Goal: Task Accomplishment & Management: Use online tool/utility

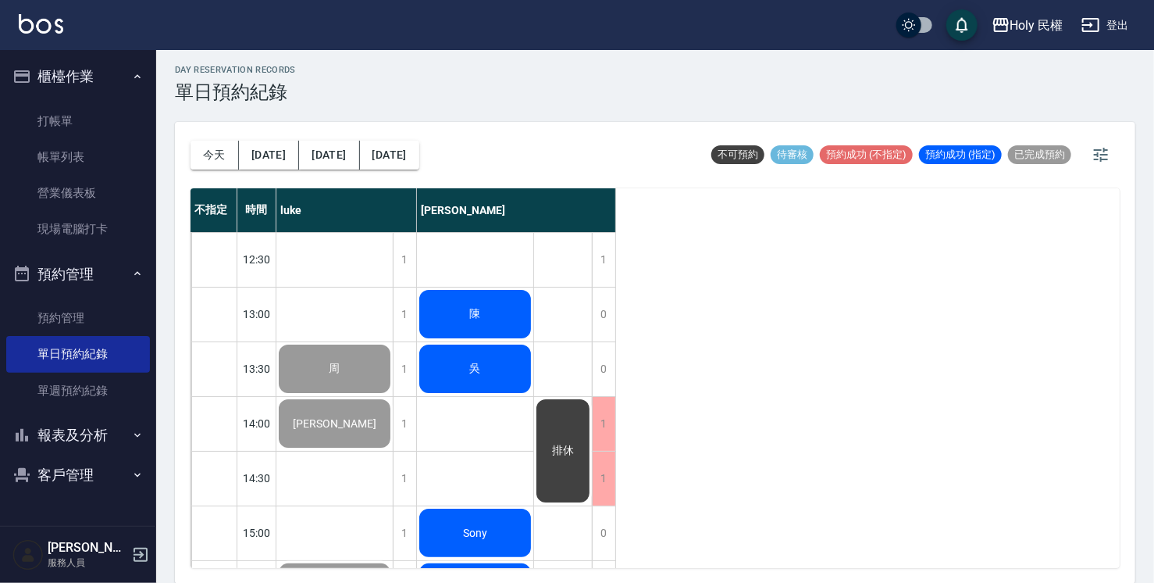
scroll to position [551, 0]
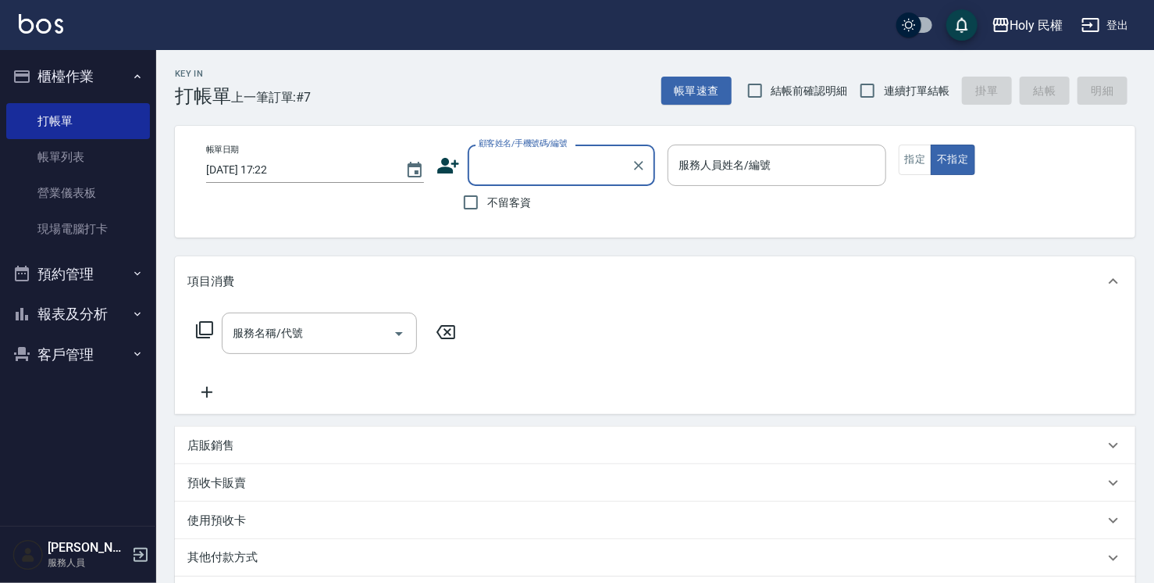
click at [454, 167] on icon at bounding box center [448, 165] width 23 height 23
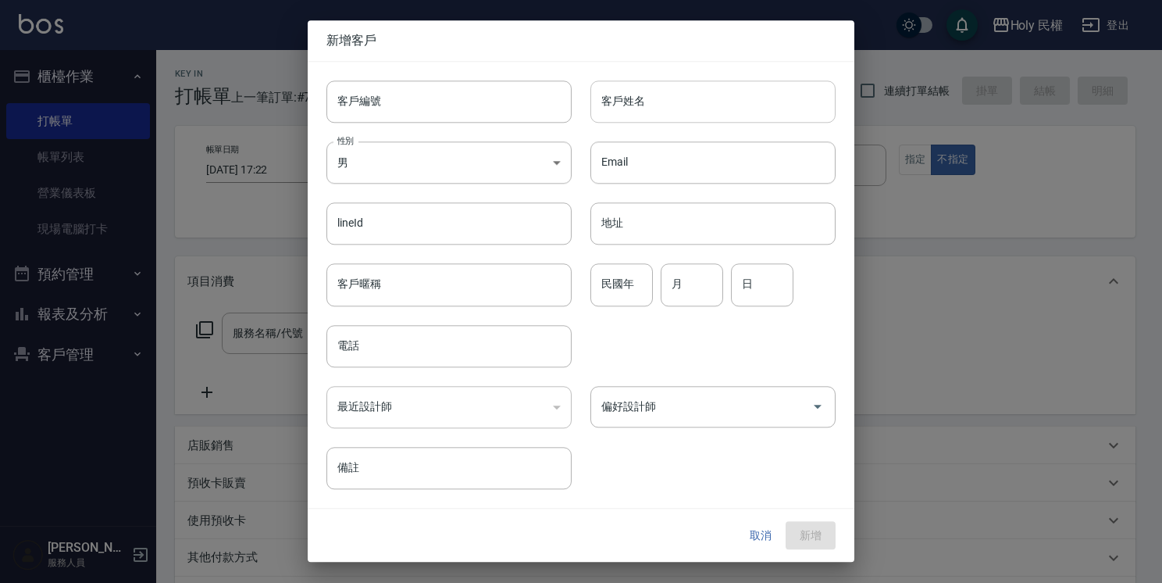
click at [669, 100] on input "客戶姓名" at bounding box center [712, 101] width 245 height 42
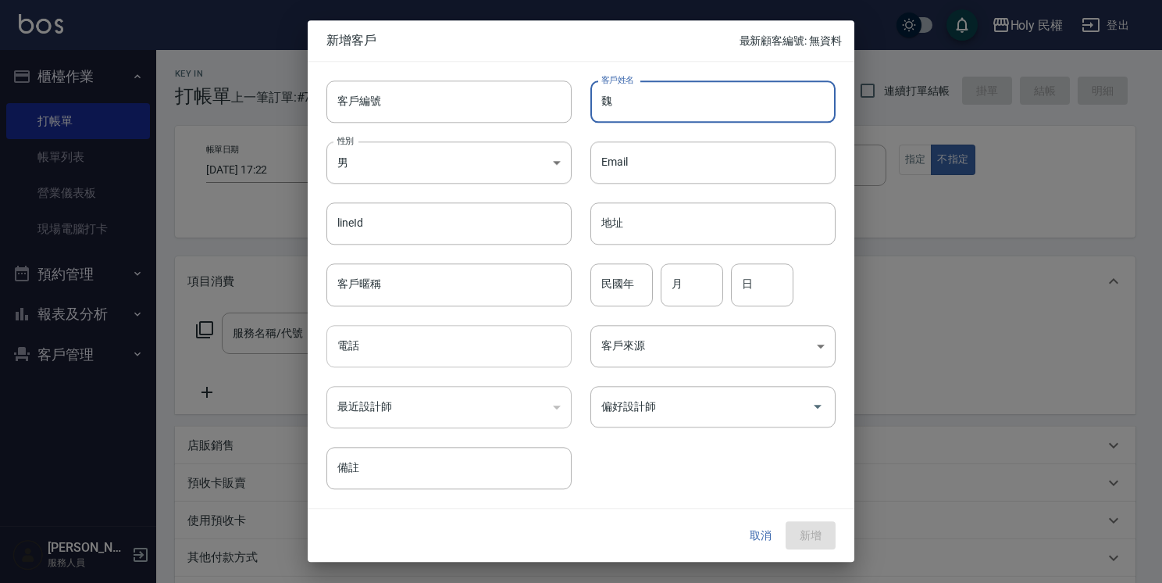
type input "魏"
click at [489, 351] on input "電話" at bounding box center [448, 346] width 245 height 42
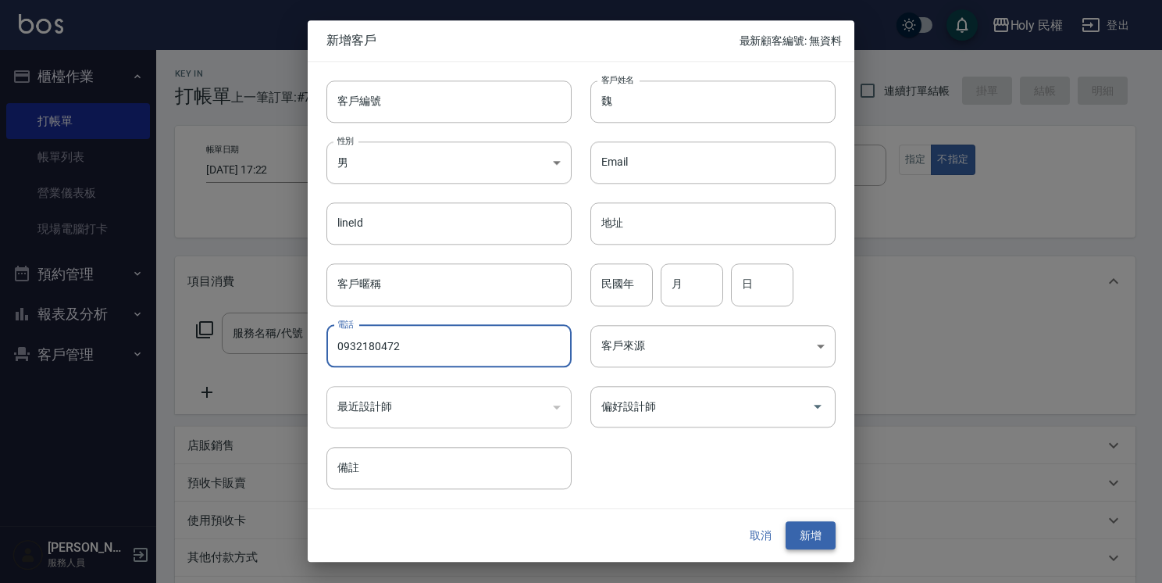
type input "0932180472"
click at [803, 535] on button "新增" at bounding box center [811, 535] width 50 height 29
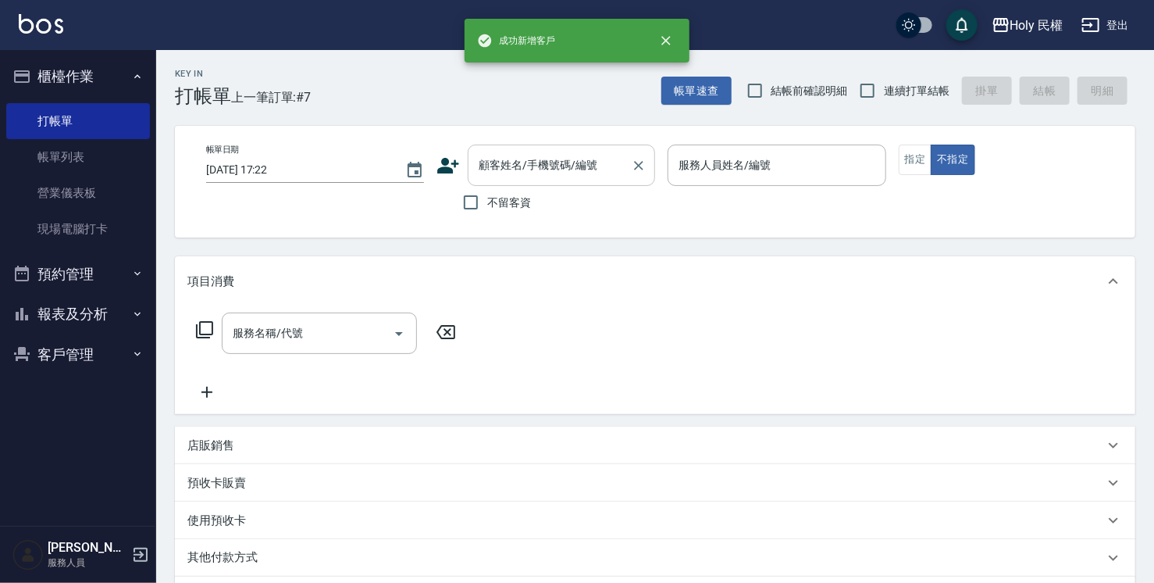
click at [604, 174] on input "顧客姓名/手機號碼/編號" at bounding box center [550, 165] width 150 height 27
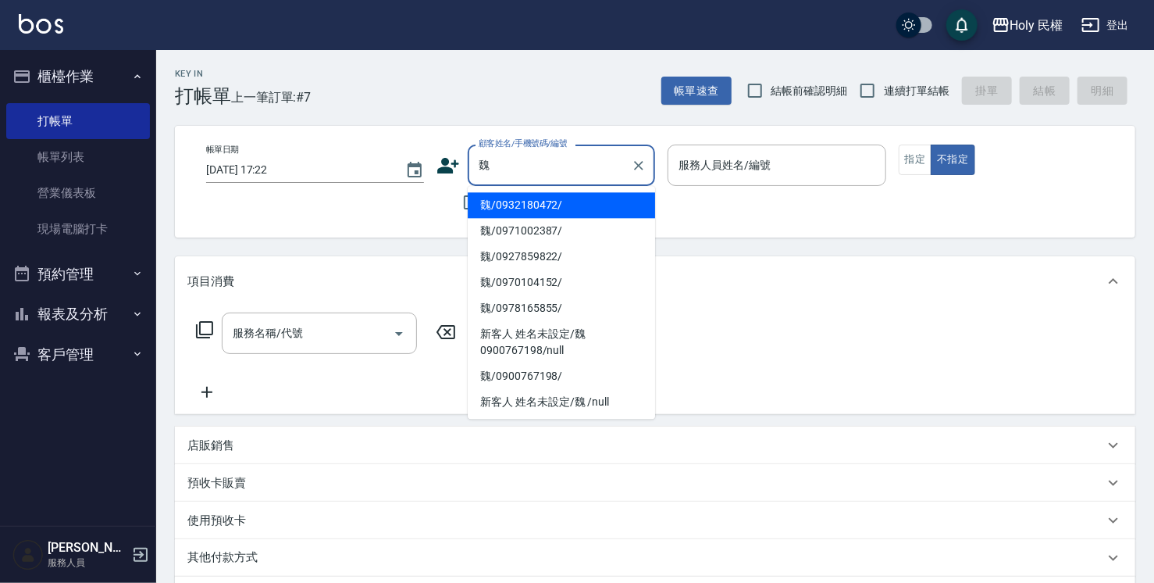
click at [562, 204] on li "魏/0932180472/" at bounding box center [561, 205] width 187 height 26
type input "魏/0932180472/"
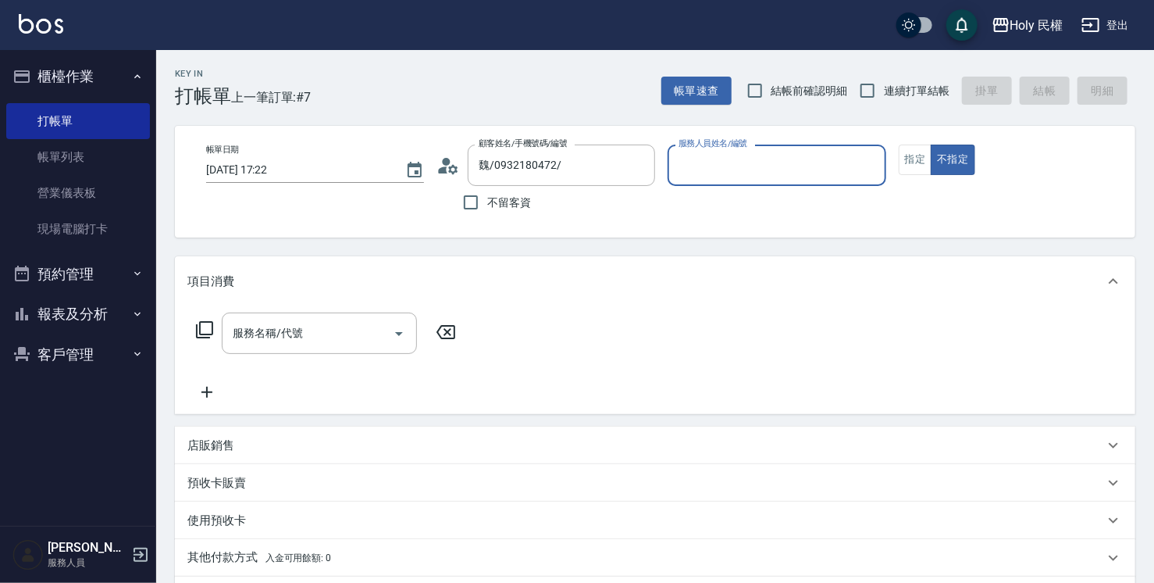
click at [701, 170] on input "服務人員姓名/編號" at bounding box center [777, 165] width 204 height 27
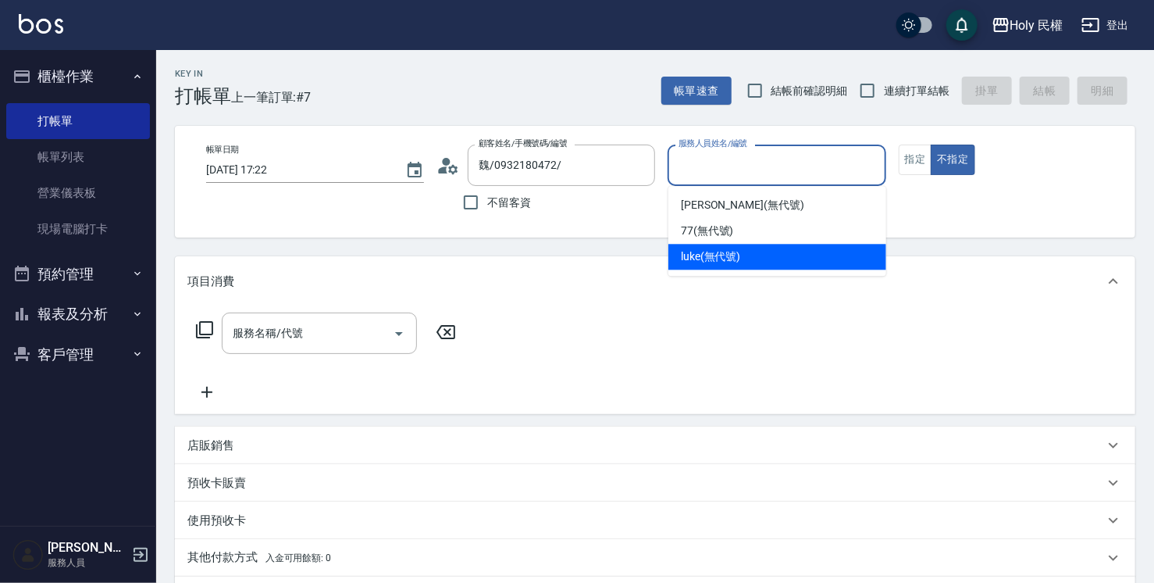
click at [714, 261] on span "luke (無代號)" at bounding box center [711, 256] width 60 height 16
type input "luke(無代號)"
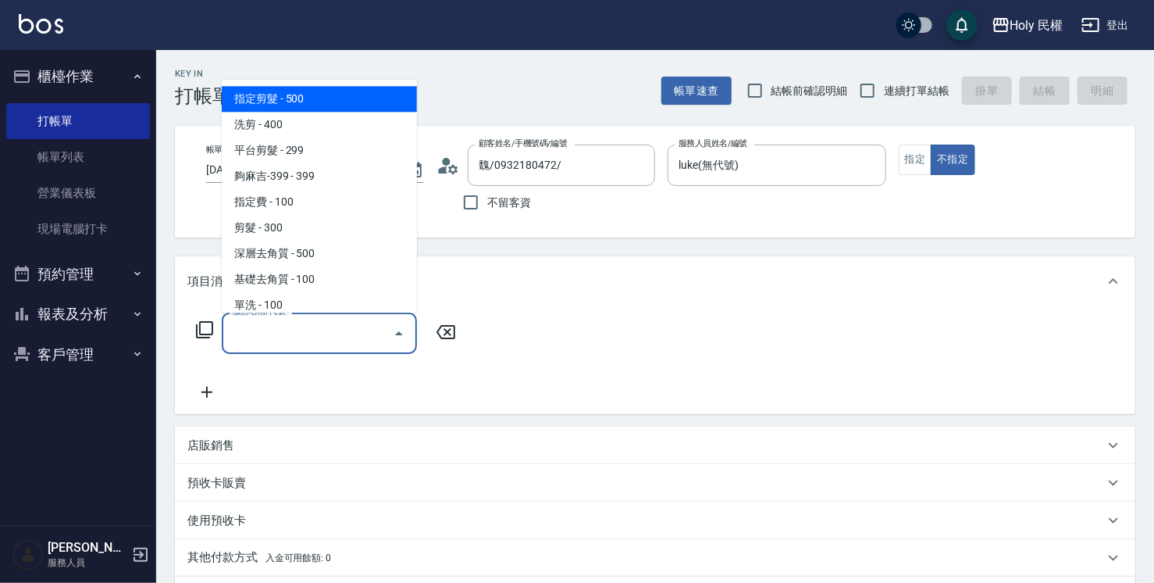
click at [353, 326] on input "服務名稱/代號" at bounding box center [308, 332] width 158 height 27
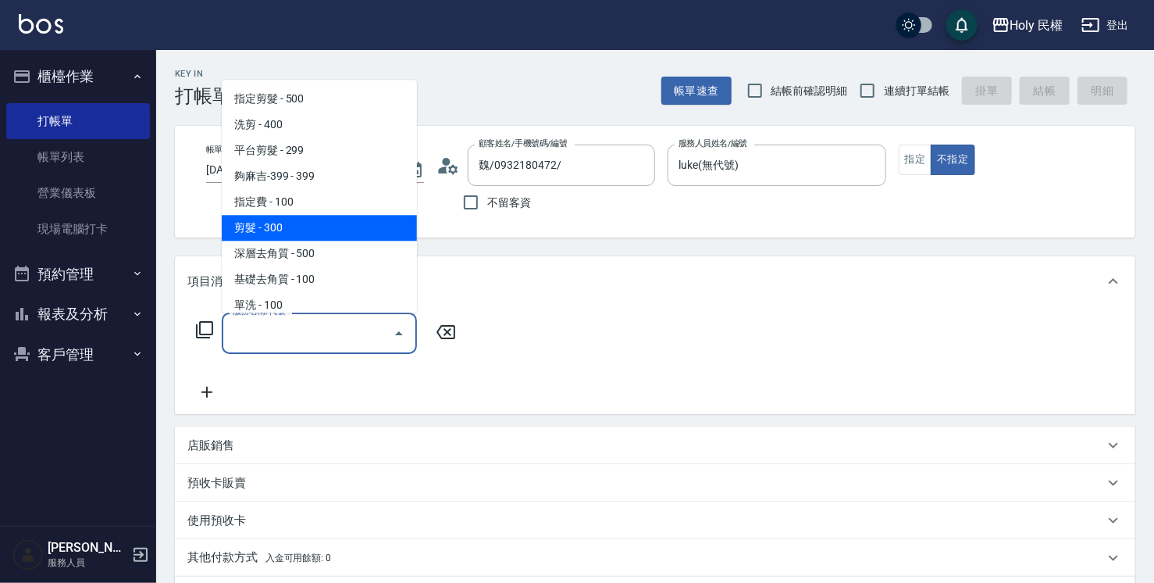
click at [283, 221] on span "剪髮 - 300" at bounding box center [319, 228] width 195 height 26
type input "剪髮(C02)"
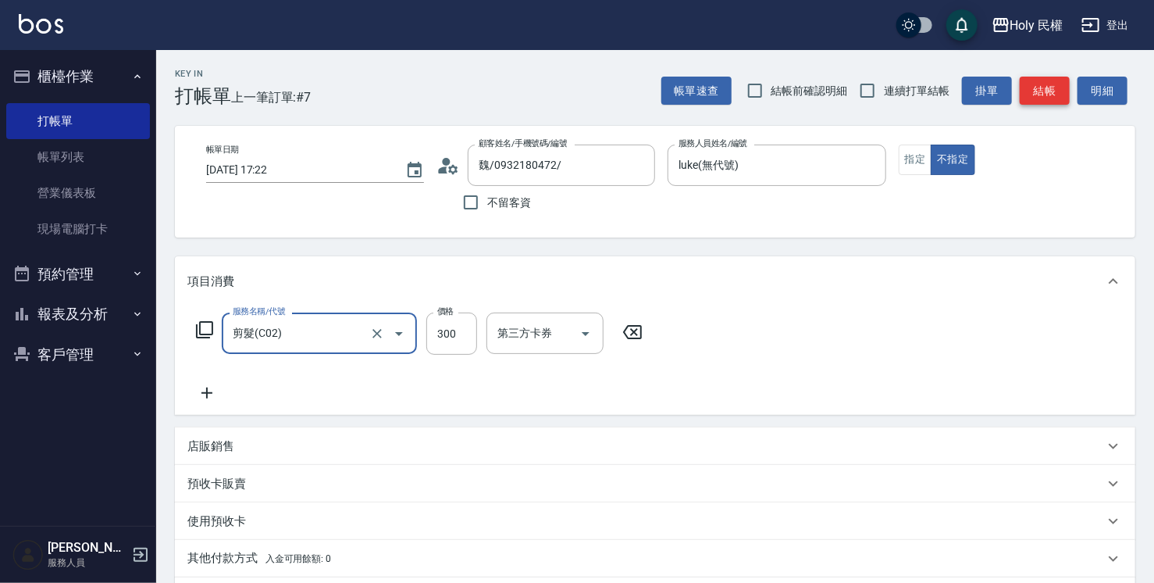
click at [1036, 92] on button "結帳" at bounding box center [1045, 91] width 50 height 29
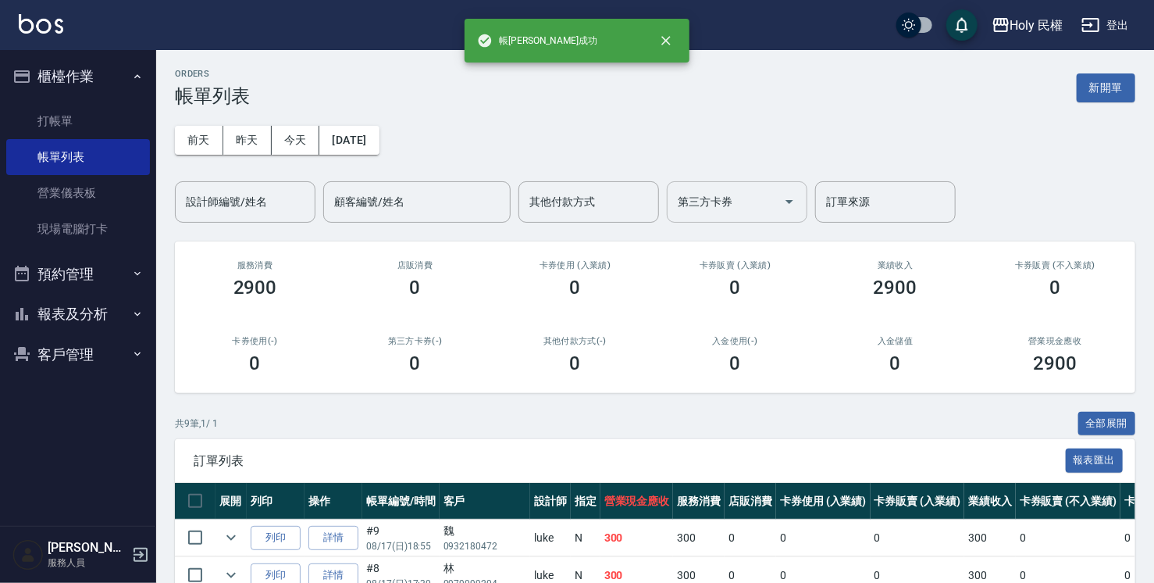
scroll to position [312, 0]
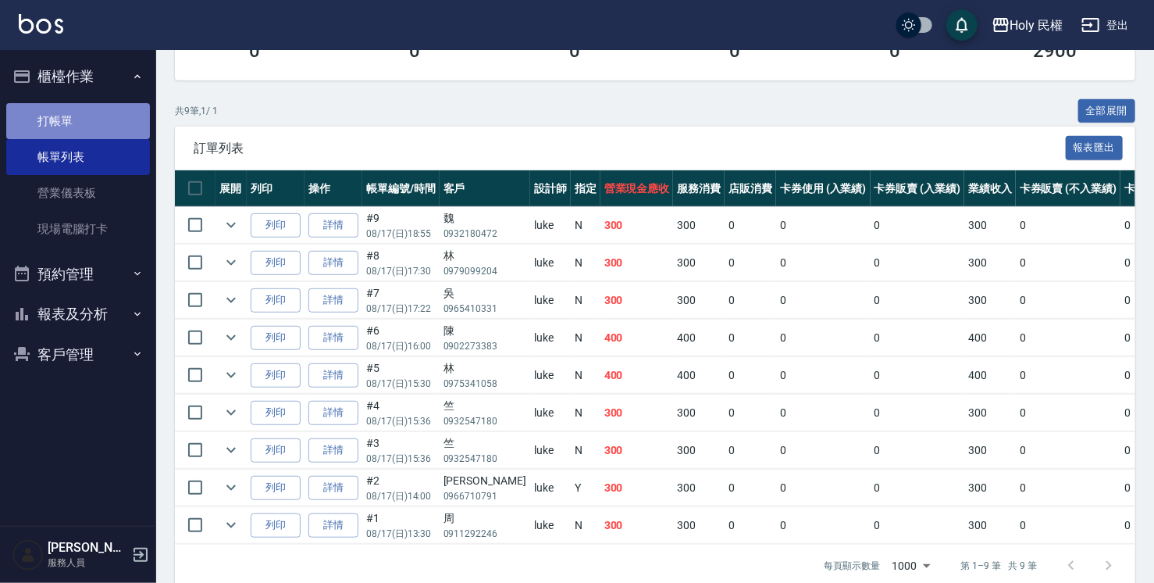
click at [69, 123] on link "打帳單" at bounding box center [78, 121] width 144 height 36
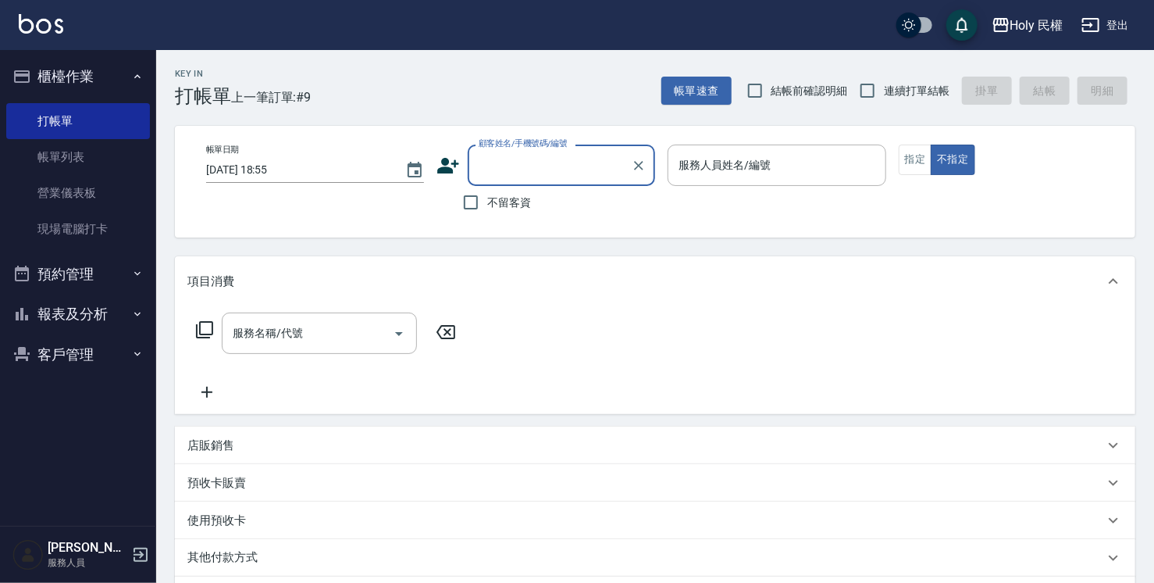
type input "ㄢ"
click at [565, 205] on li "林/0939140236/" at bounding box center [561, 205] width 187 height 26
type input "林/0939140236/"
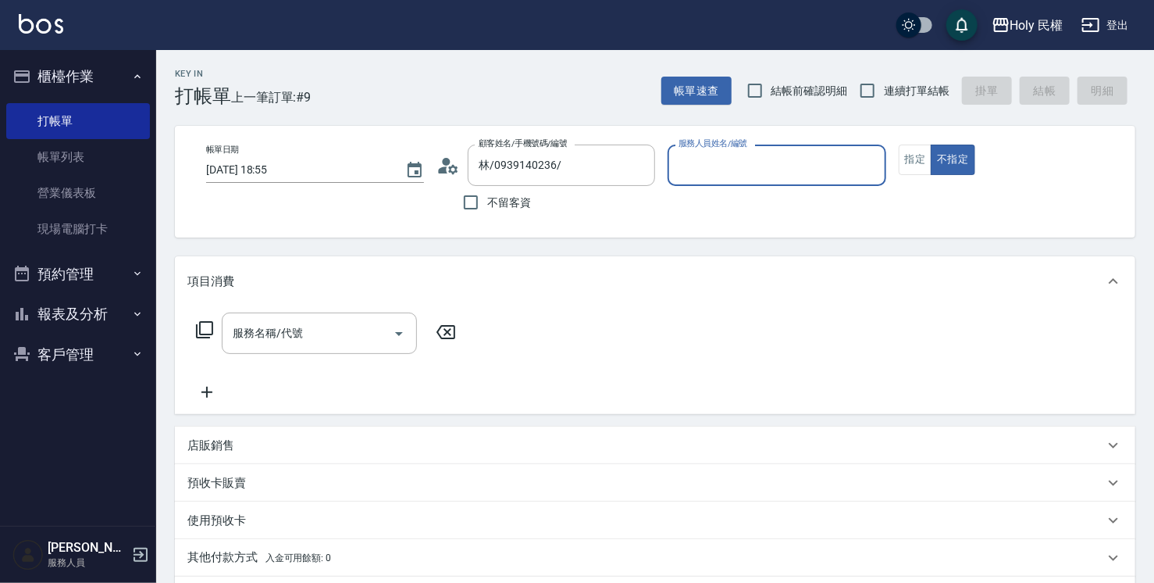
click at [724, 171] on input "服務人員姓名/編號" at bounding box center [777, 165] width 204 height 27
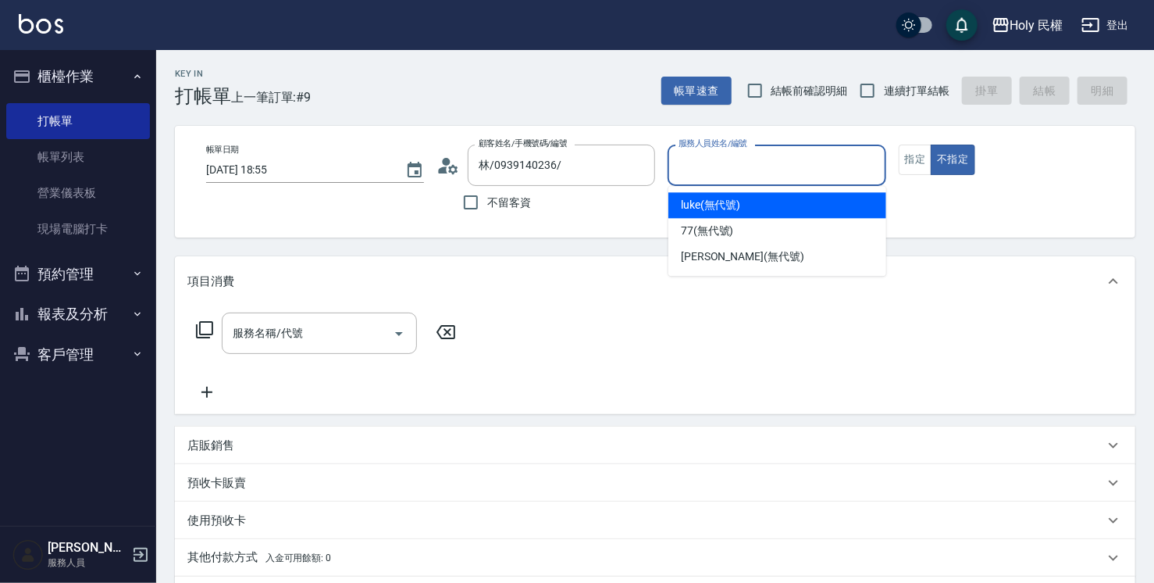
click at [744, 213] on div "luke (無代號)" at bounding box center [778, 205] width 218 height 26
type input "luke(無代號)"
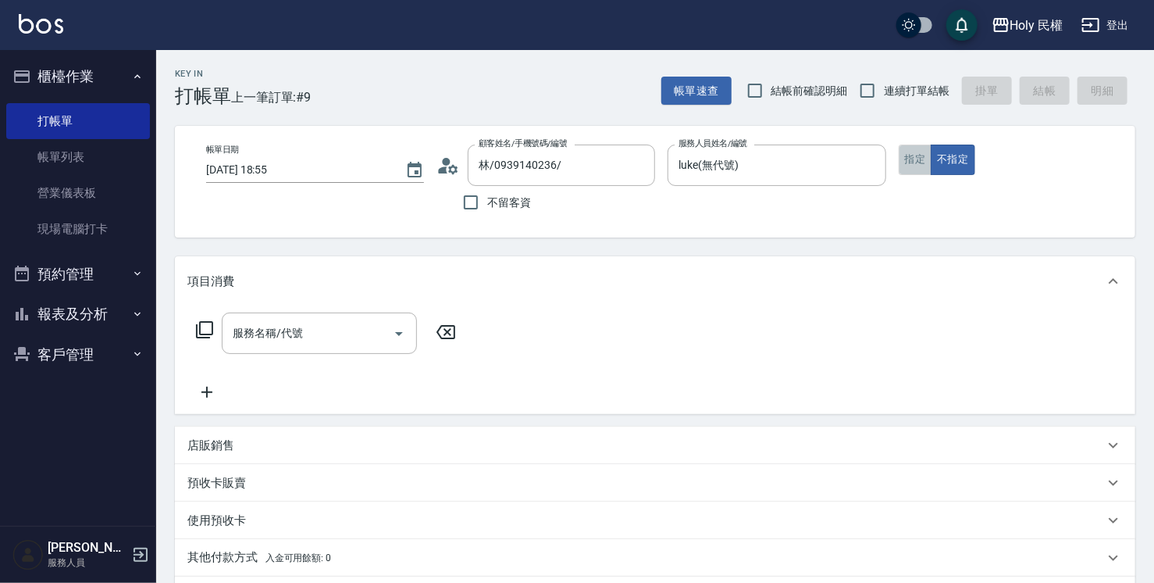
click at [916, 162] on button "指定" at bounding box center [916, 159] width 34 height 30
click at [328, 339] on input "服務名稱/代號" at bounding box center [308, 332] width 158 height 27
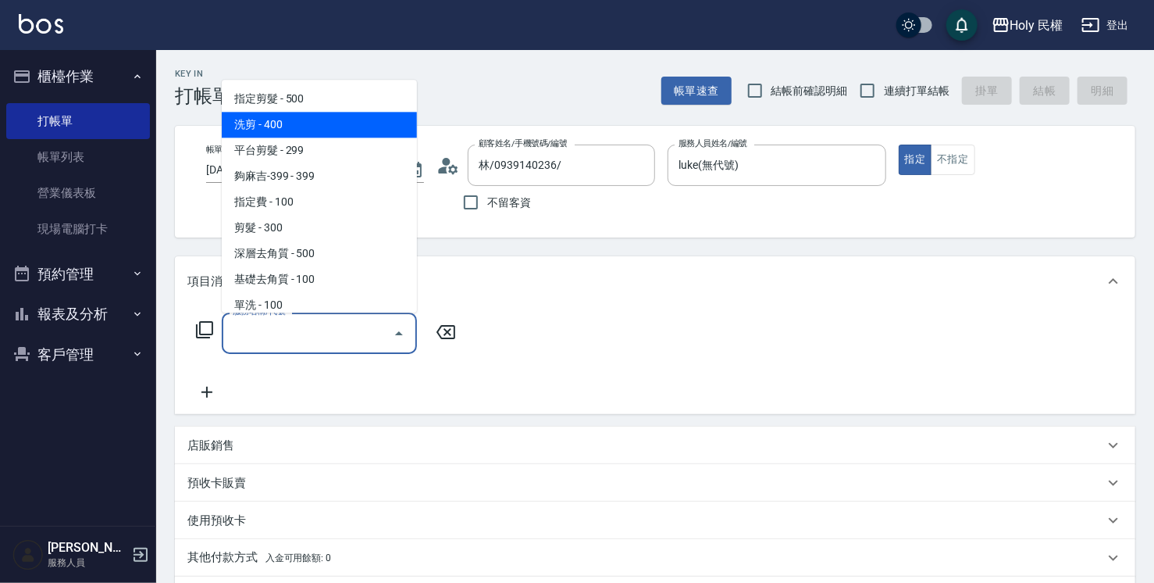
click at [322, 128] on span "洗剪 - 400" at bounding box center [319, 125] width 195 height 26
type input "洗剪(3)"
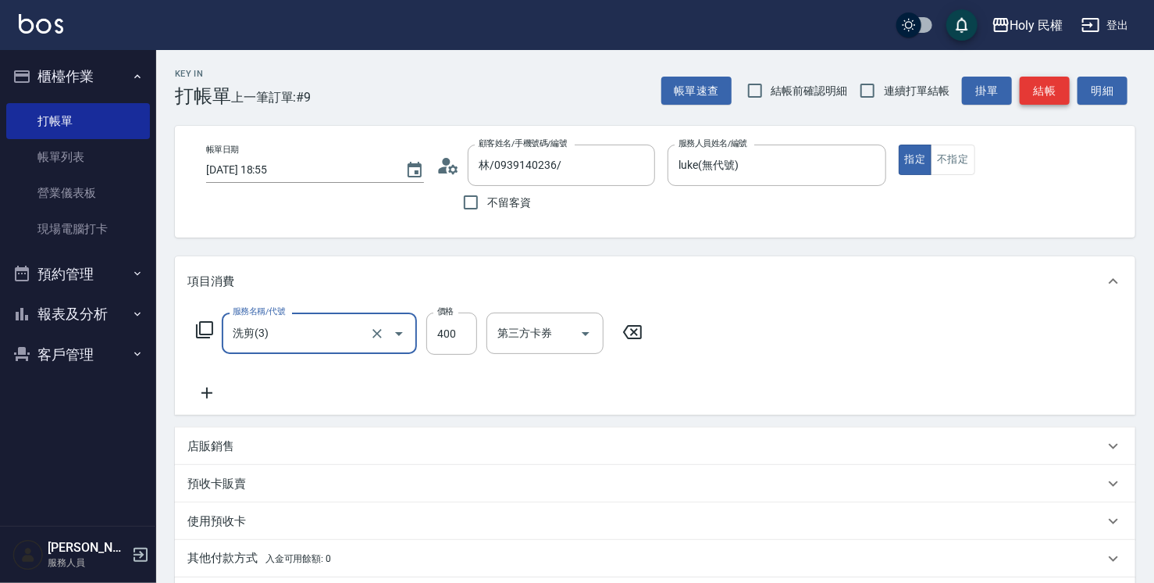
click at [1054, 96] on button "結帳" at bounding box center [1045, 91] width 50 height 29
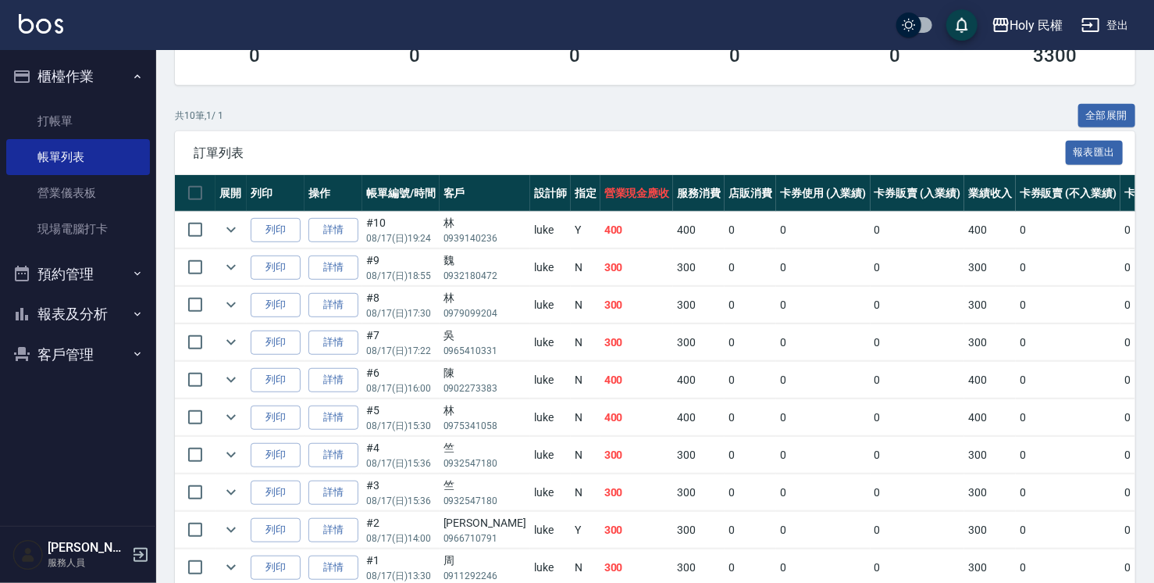
scroll to position [381, 0]
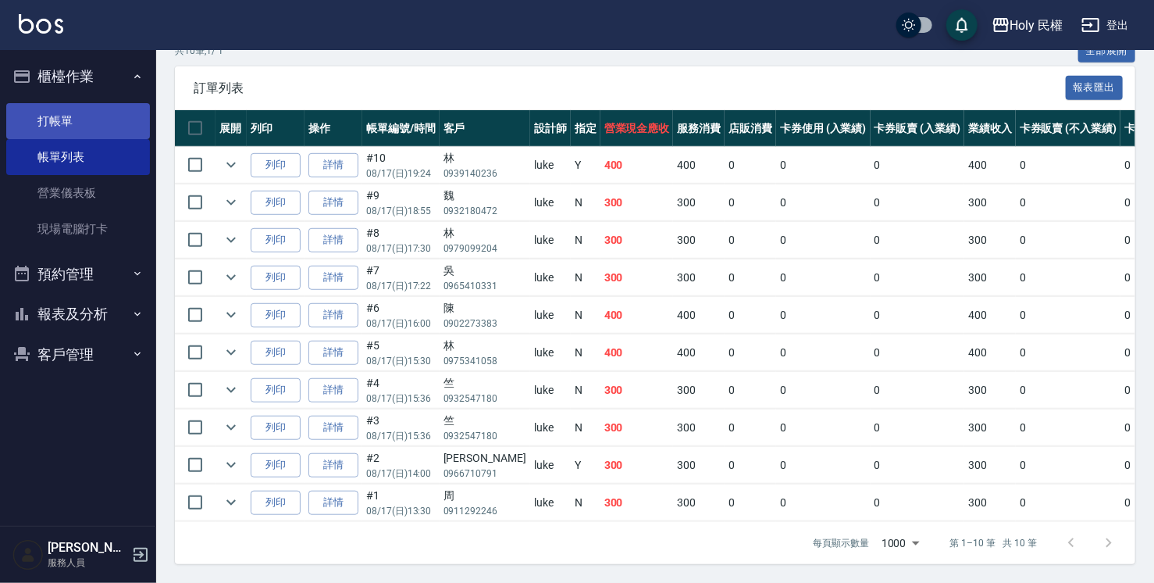
click at [75, 120] on link "打帳單" at bounding box center [78, 121] width 144 height 36
